Goal: Task Accomplishment & Management: Manage account settings

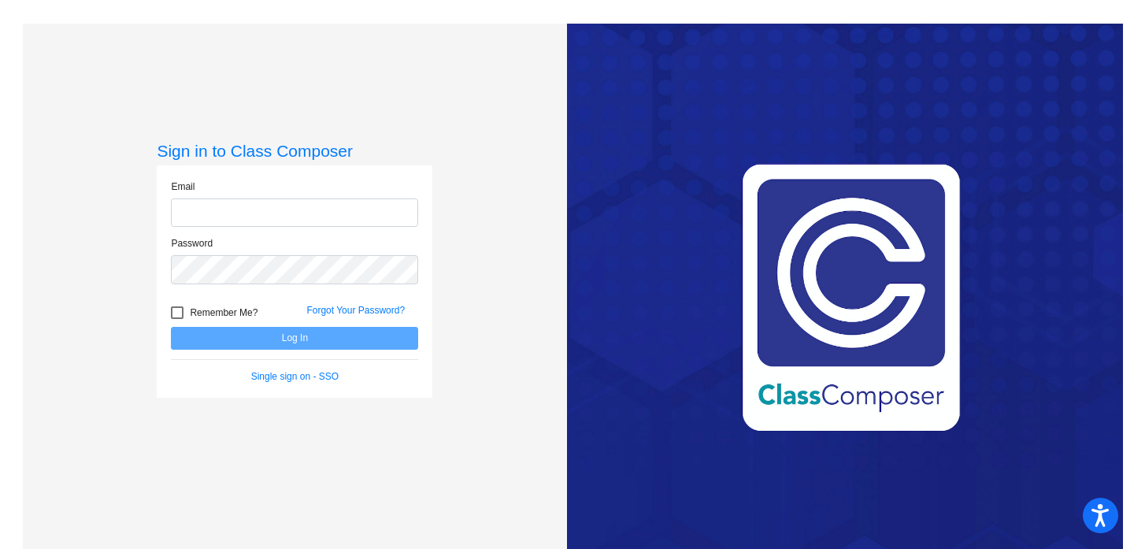
click at [312, 206] on input "email" at bounding box center [294, 212] width 247 height 29
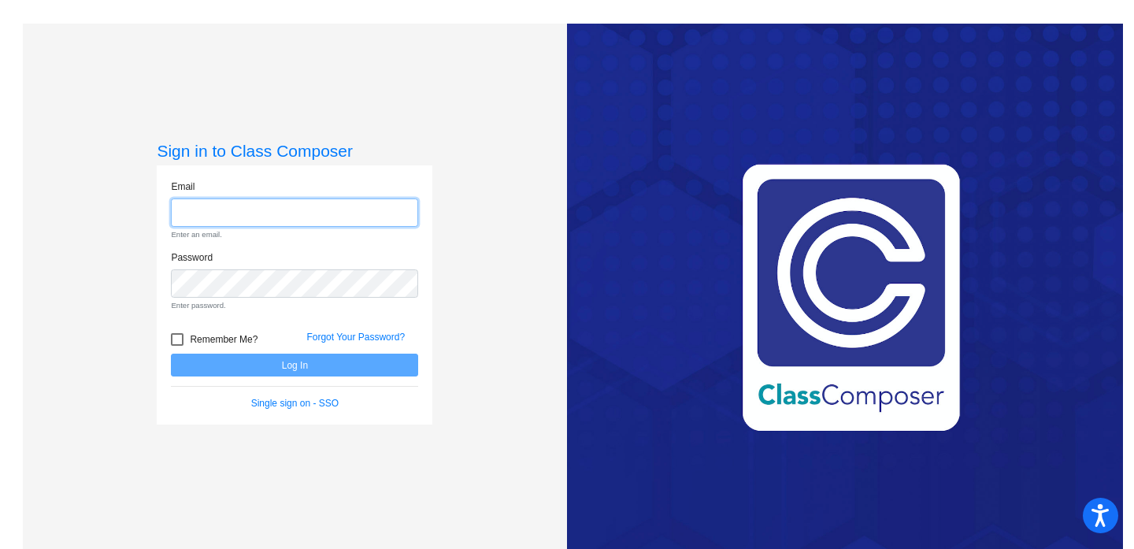
type input "[EMAIL_ADDRESS][DOMAIN_NAME]"
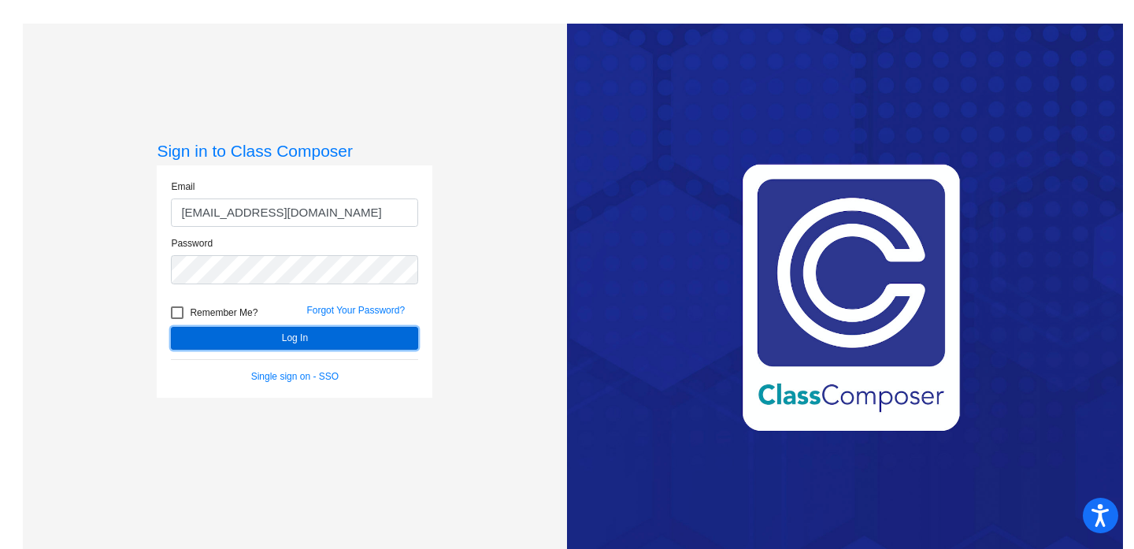
click at [316, 338] on button "Log In" at bounding box center [294, 338] width 247 height 23
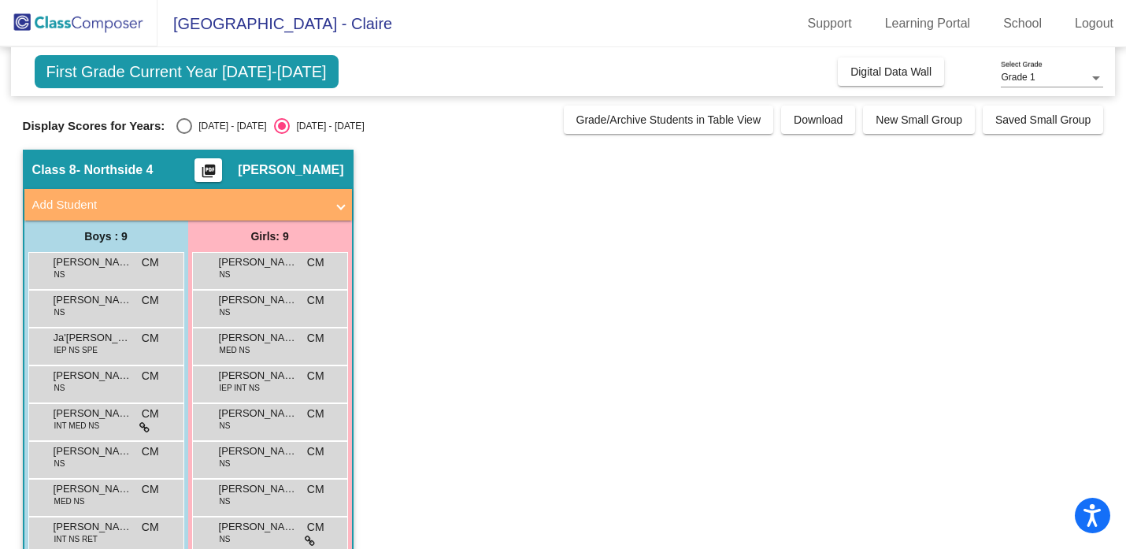
click at [226, 127] on div "[DATE] - [DATE]" at bounding box center [229, 126] width 74 height 14
click at [184, 134] on input "[DATE] - [DATE]" at bounding box center [183, 134] width 1 height 1
radio input "true"
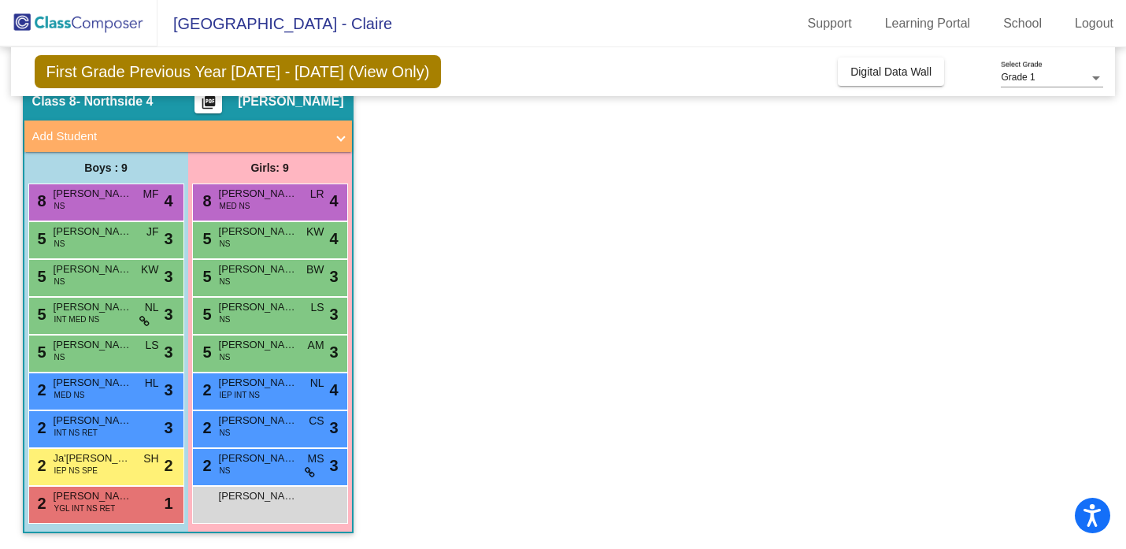
scroll to position [68, 0]
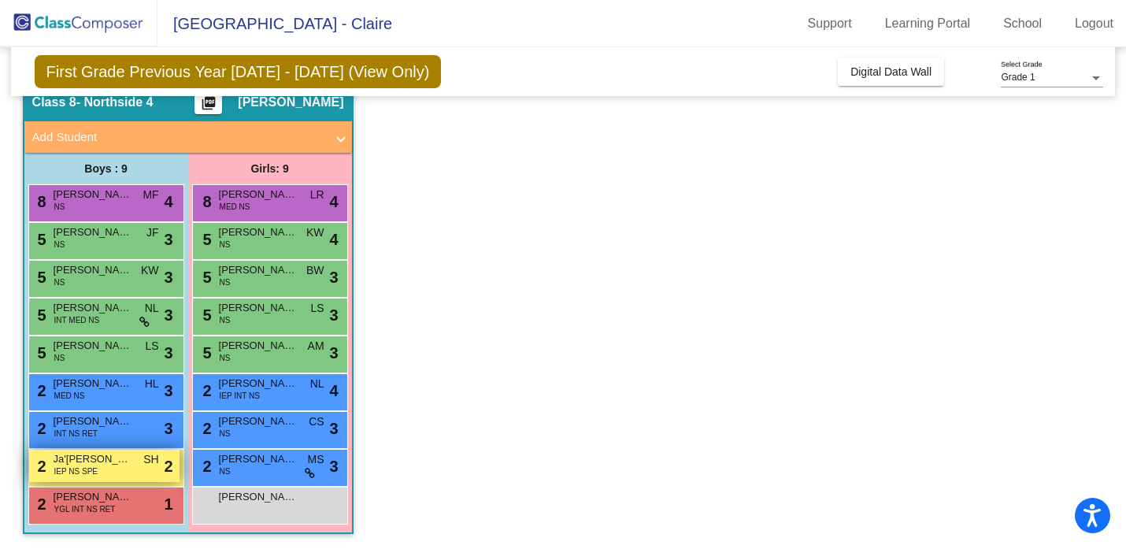
click at [109, 466] on div "2 Ja'[PERSON_NAME] IEP NS SPE SH lock do_not_disturb_alt 2" at bounding box center [104, 466] width 150 height 32
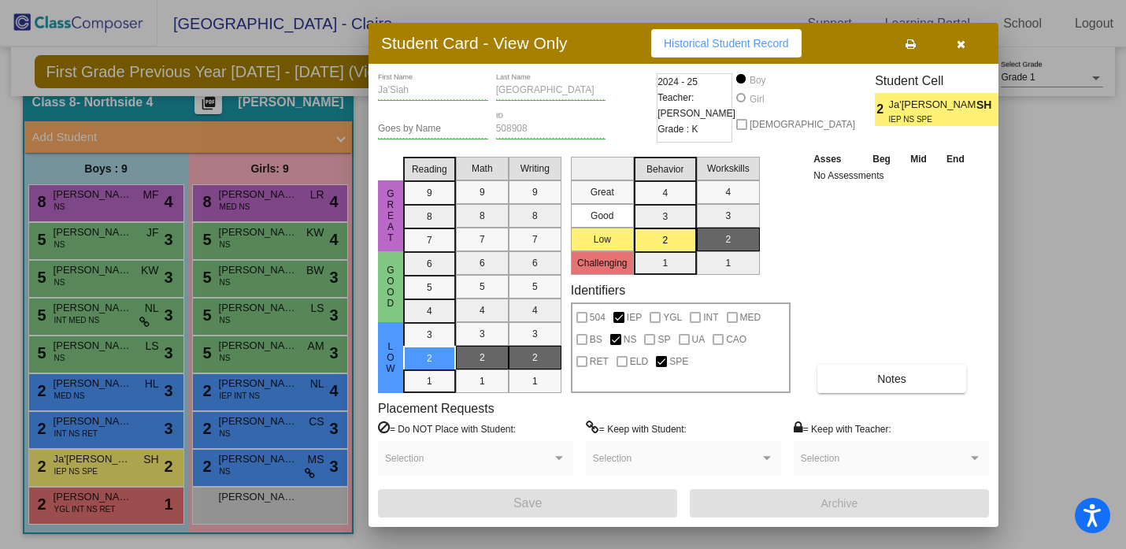
scroll to position [0, 0]
click at [920, 382] on button "Notes" at bounding box center [891, 379] width 149 height 28
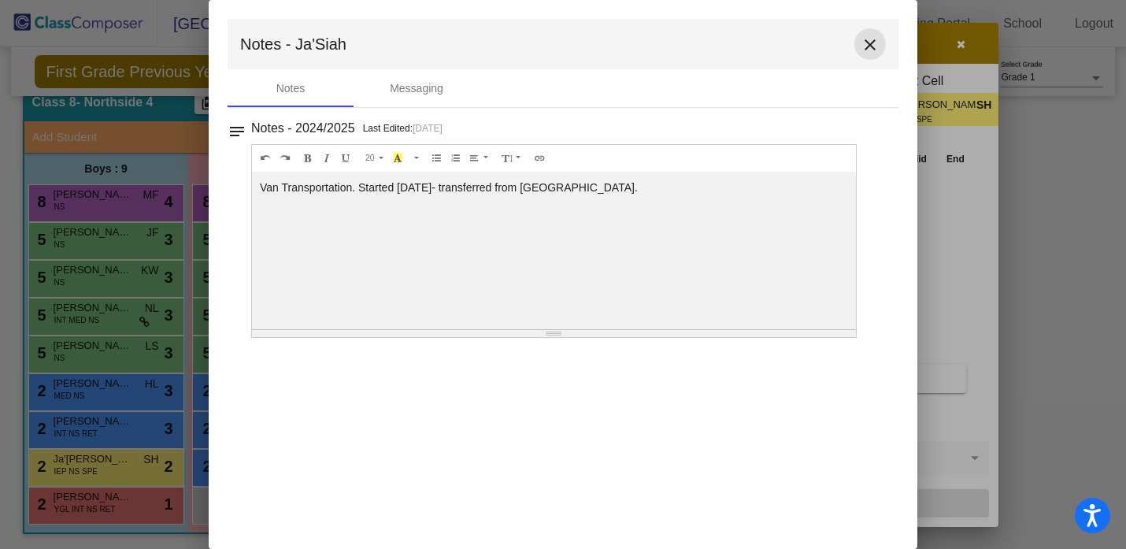
click at [870, 41] on mat-icon "close" at bounding box center [870, 44] width 19 height 19
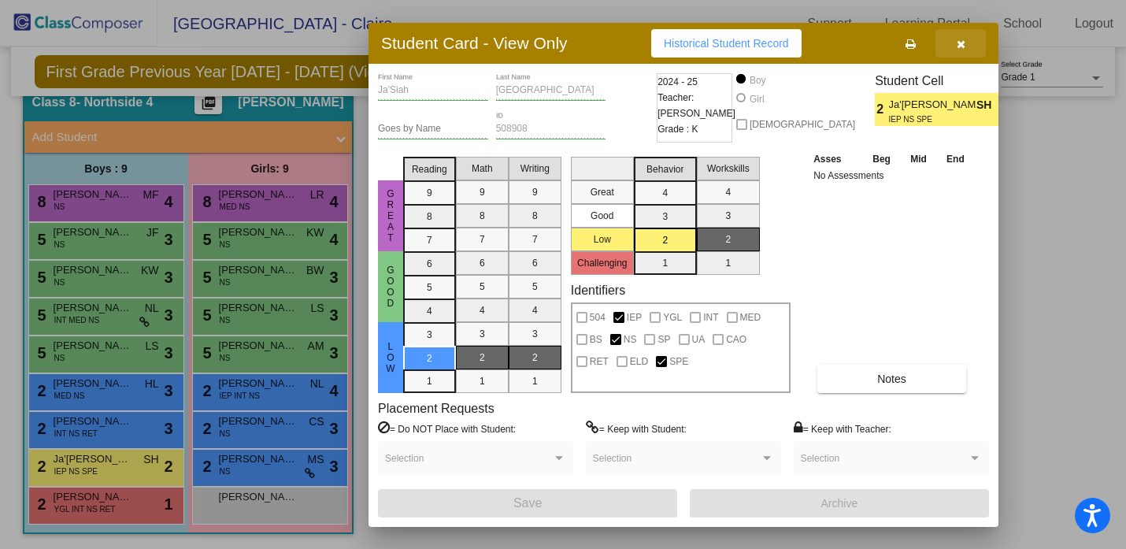
click at [963, 42] on icon "button" at bounding box center [961, 44] width 9 height 11
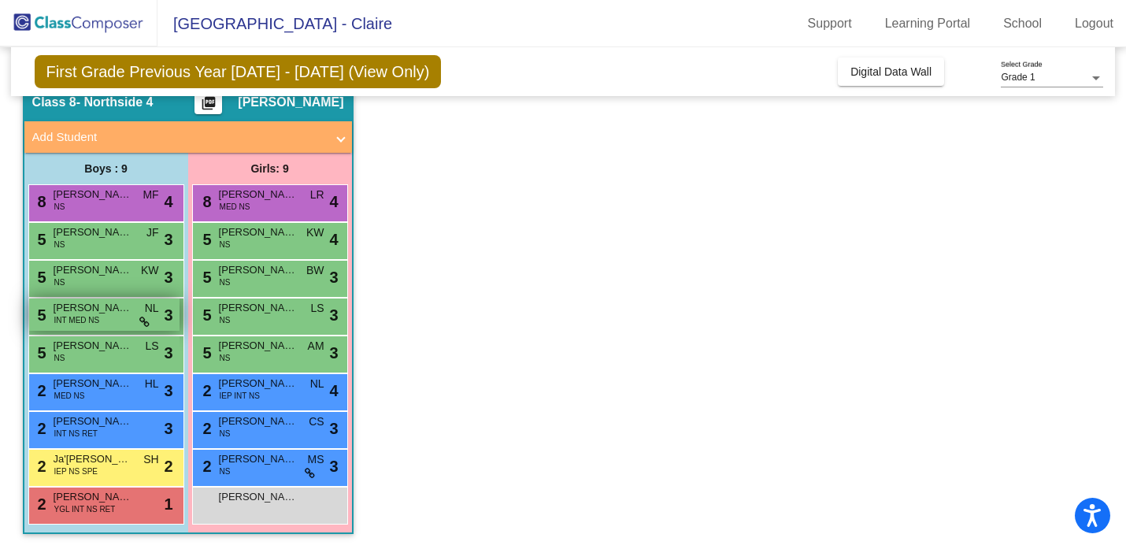
click at [113, 315] on span "Kamden Vest" at bounding box center [93, 308] width 79 height 16
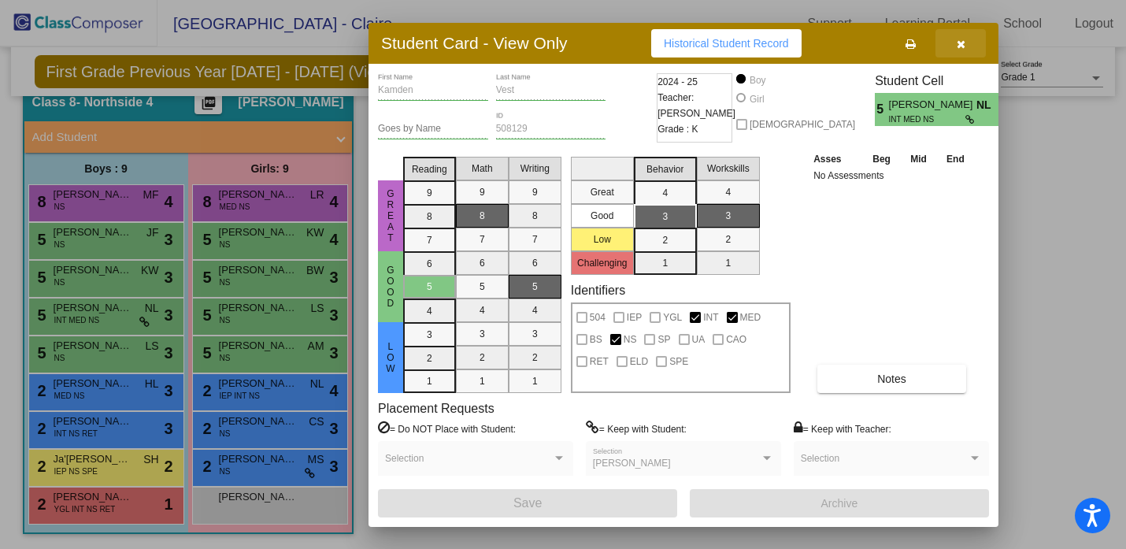
click at [966, 43] on button "button" at bounding box center [960, 43] width 50 height 28
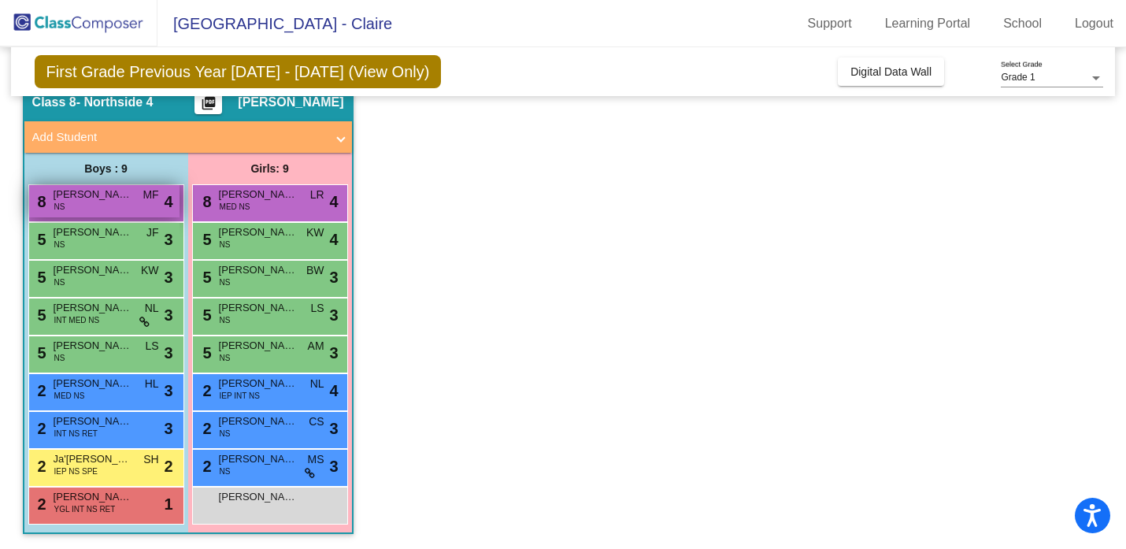
click at [98, 201] on span "Crosby McKeel" at bounding box center [93, 195] width 79 height 16
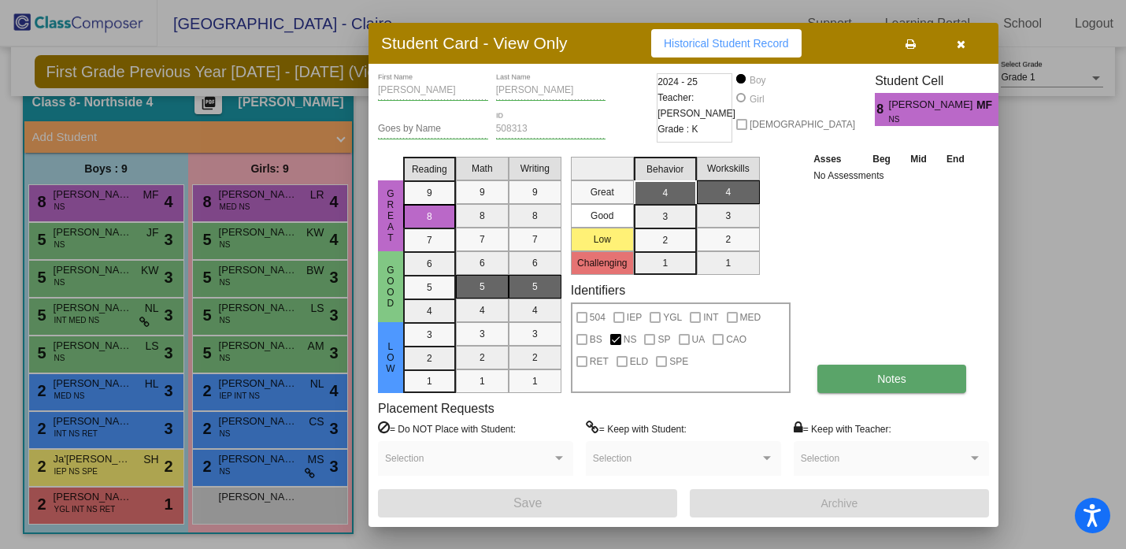
click at [871, 376] on button "Notes" at bounding box center [891, 379] width 149 height 28
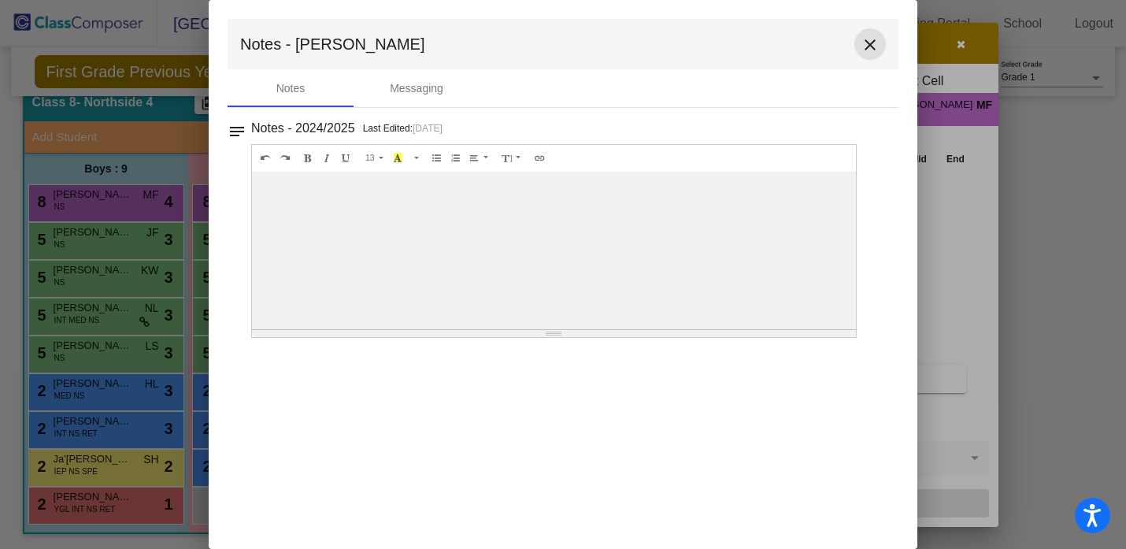
click at [865, 41] on mat-icon "close" at bounding box center [870, 44] width 19 height 19
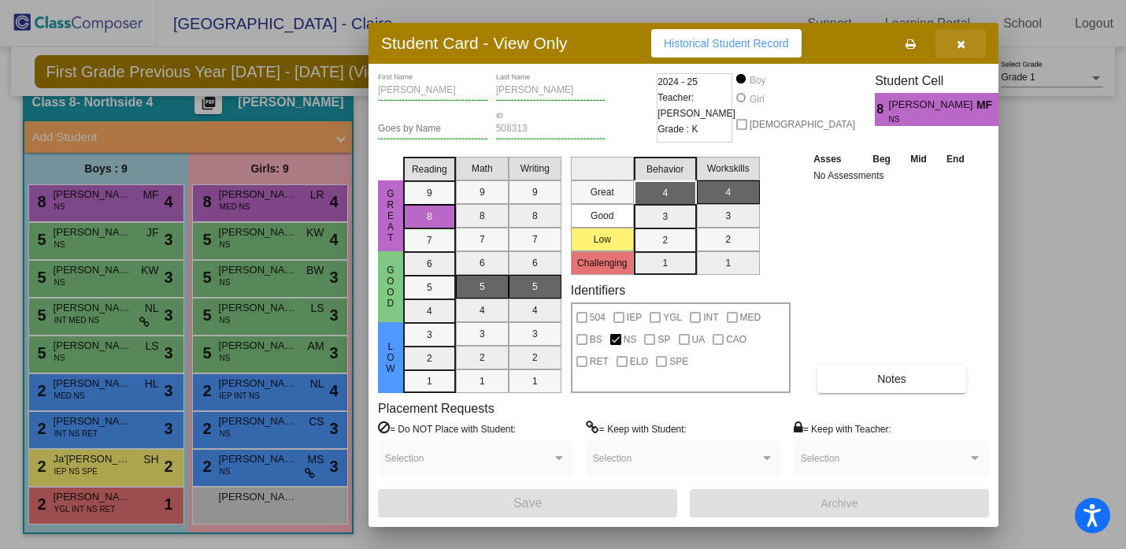
click at [969, 42] on button "button" at bounding box center [960, 43] width 50 height 28
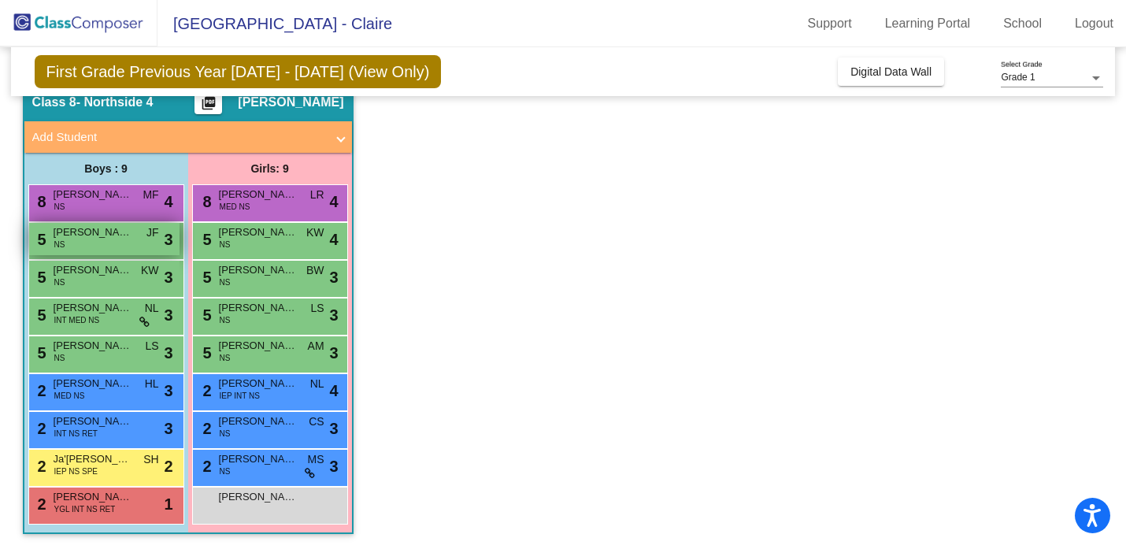
click at [113, 242] on div "5 Ehsan Qureshi NS JF lock do_not_disturb_alt 3" at bounding box center [104, 239] width 150 height 32
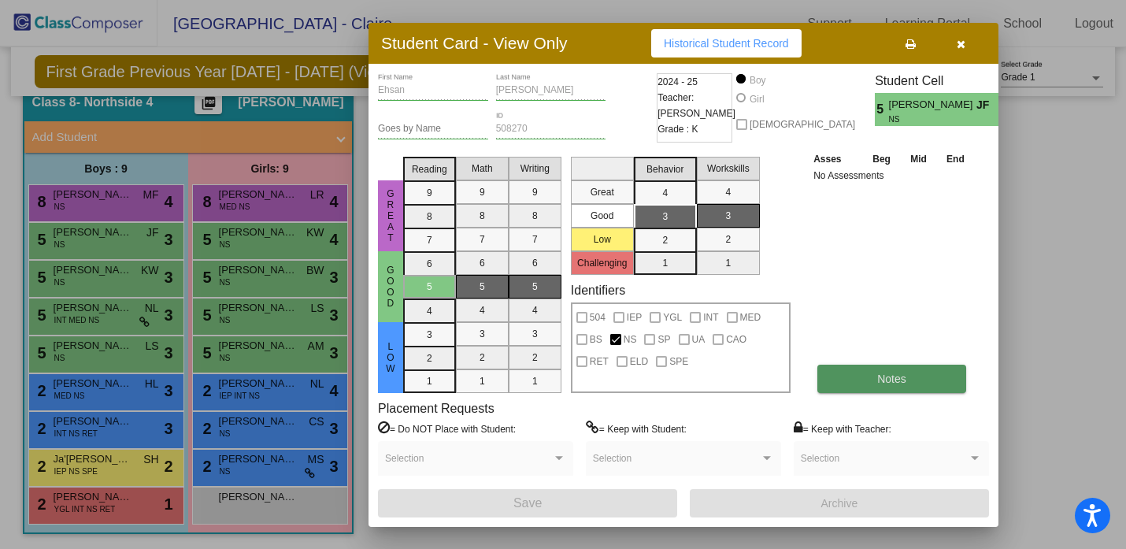
click at [866, 384] on button "Notes" at bounding box center [891, 379] width 149 height 28
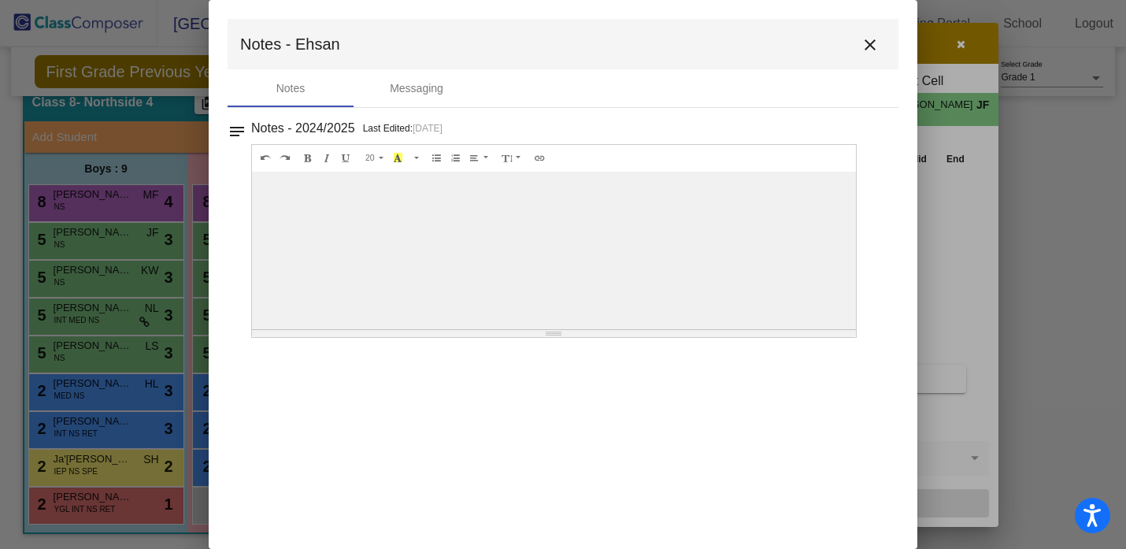
click at [872, 42] on mat-icon "close" at bounding box center [870, 44] width 19 height 19
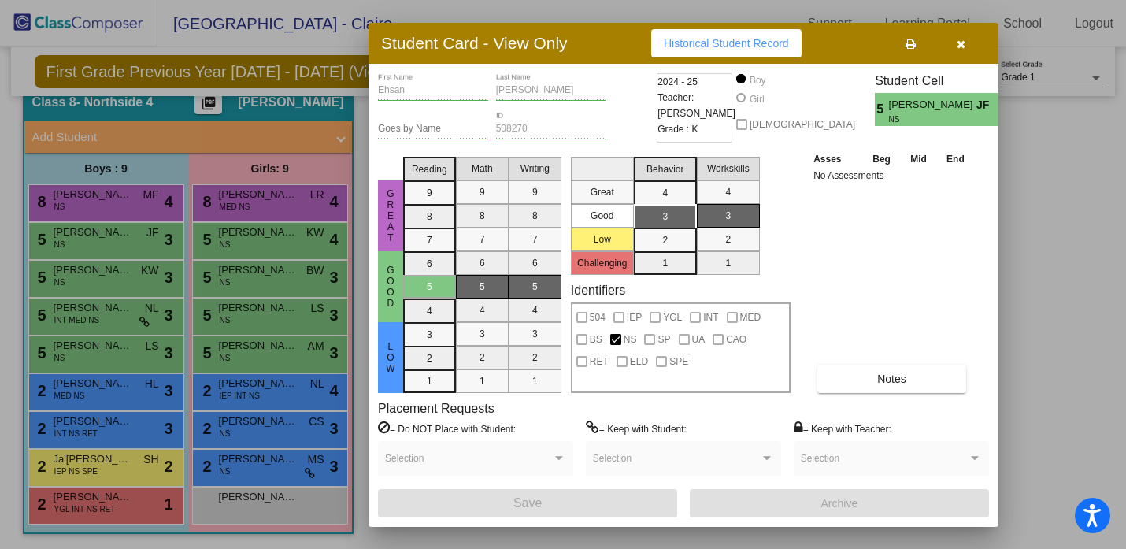
click at [961, 49] on button "button" at bounding box center [960, 43] width 50 height 28
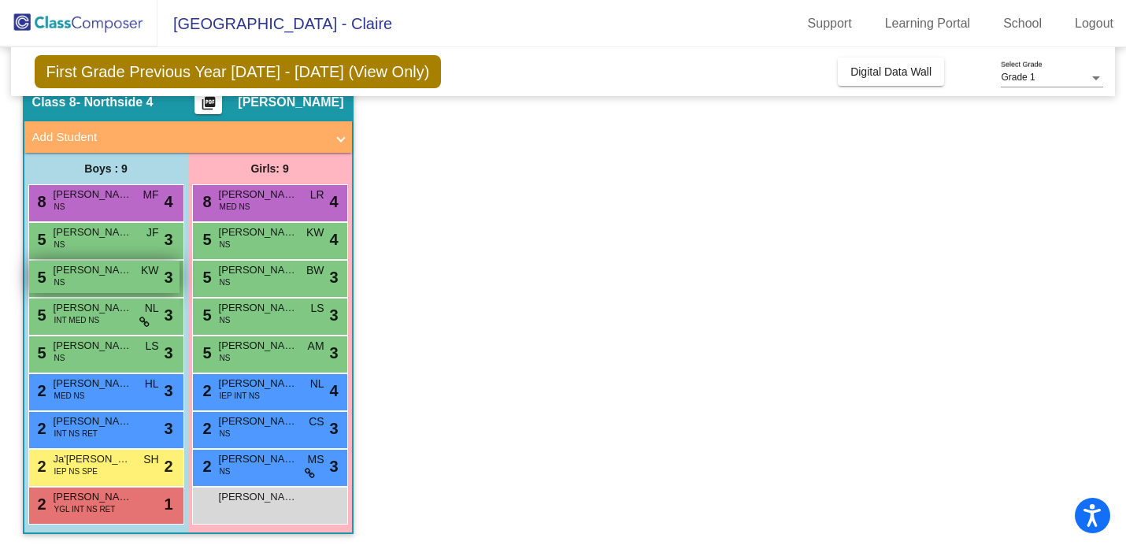
click at [100, 272] on span "Jordan Dusanic" at bounding box center [93, 270] width 79 height 16
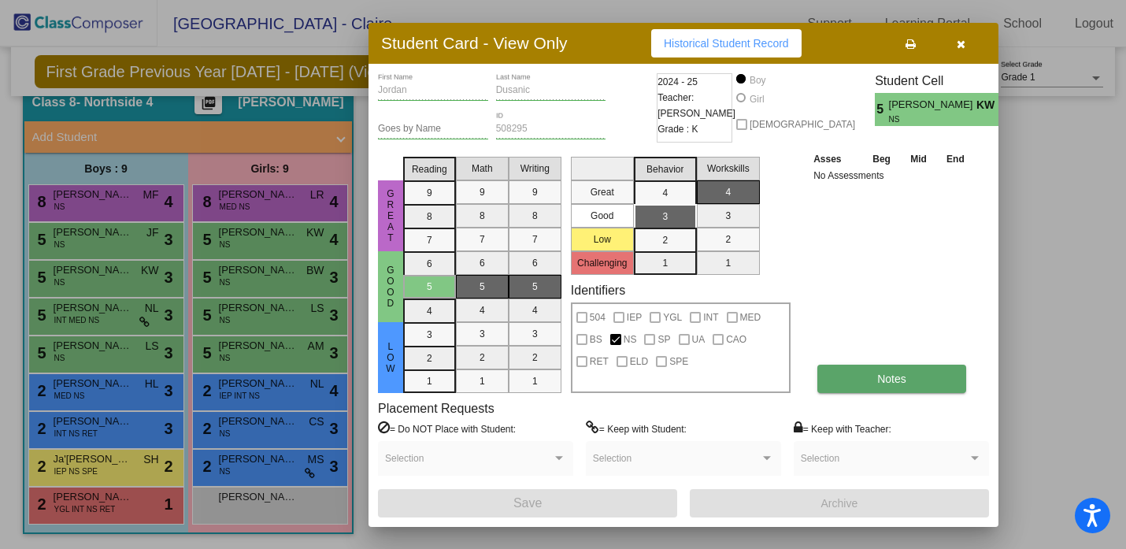
click at [878, 386] on button "Notes" at bounding box center [891, 379] width 149 height 28
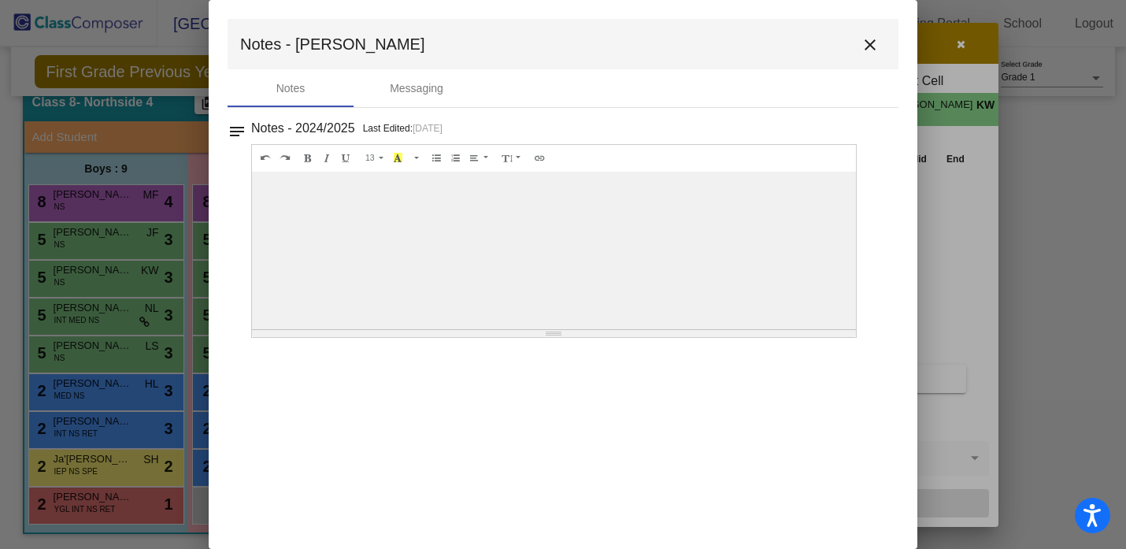
click at [868, 41] on mat-icon "close" at bounding box center [870, 44] width 19 height 19
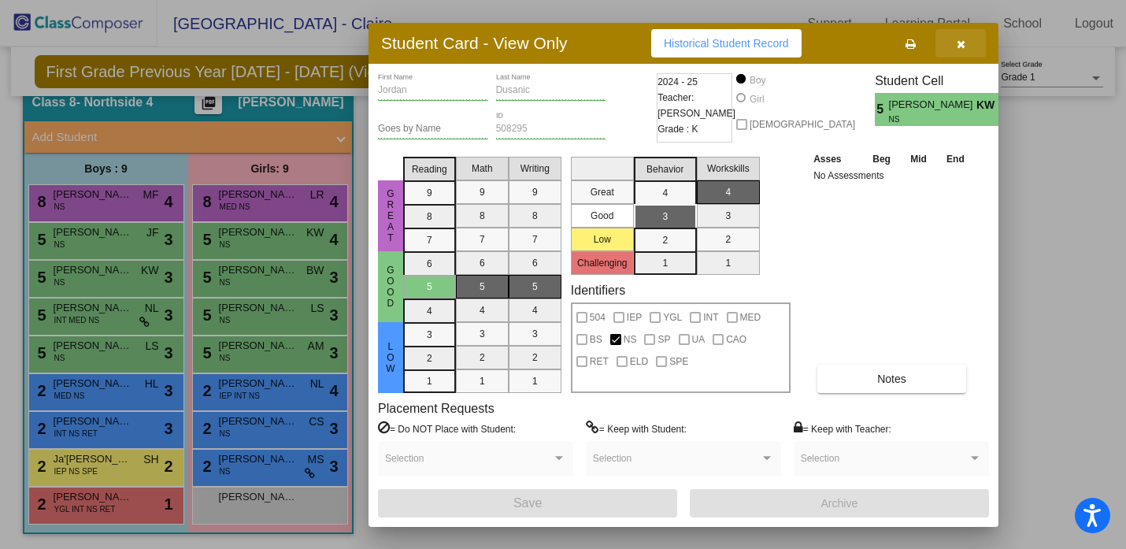
click at [968, 40] on button "button" at bounding box center [960, 43] width 50 height 28
